Goal: Information Seeking & Learning: Find specific fact

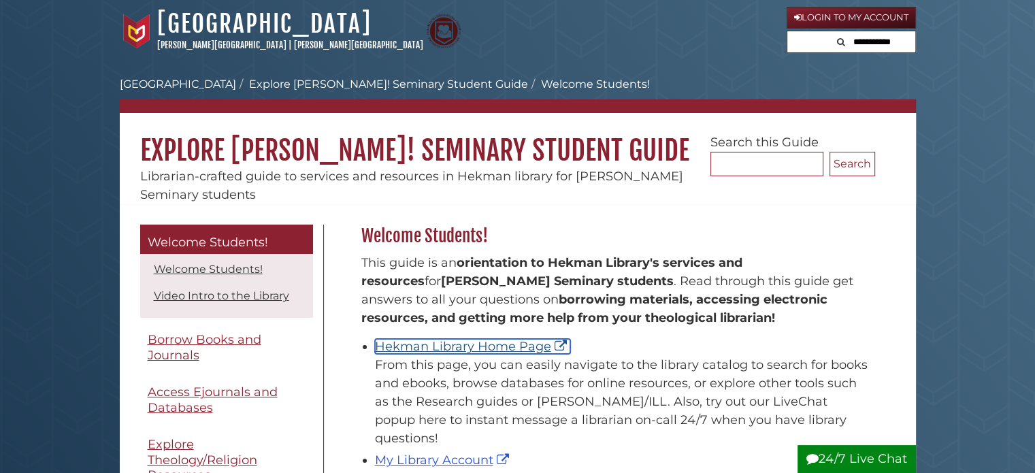
click at [451, 342] on link "Hekman Library Home Page" at bounding box center [472, 346] width 195 height 15
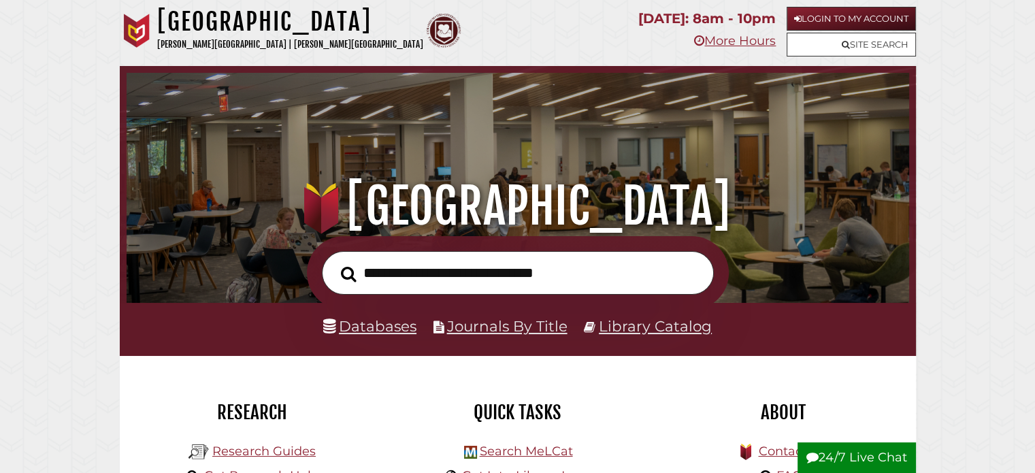
click at [448, 282] on input "text" at bounding box center [518, 273] width 392 height 44
click at [474, 271] on input "text" at bounding box center [518, 273] width 392 height 44
type input "*"
type input "**********"
click at [334, 262] on button "Search" at bounding box center [348, 274] width 29 height 24
